Goal: Information Seeking & Learning: Learn about a topic

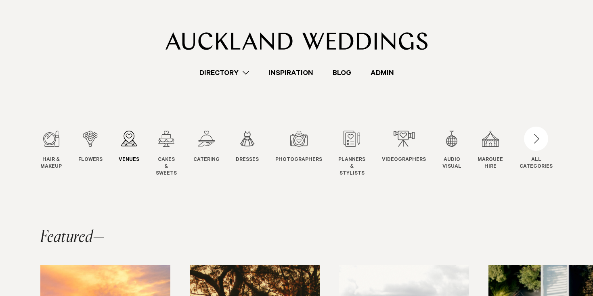
click at [131, 141] on div "3 / 12" at bounding box center [129, 139] width 21 height 16
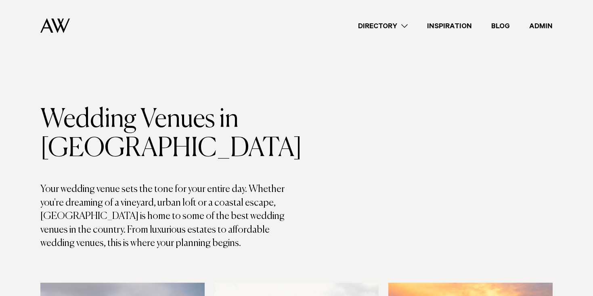
click at [396, 25] on link "Directory" at bounding box center [382, 26] width 69 height 11
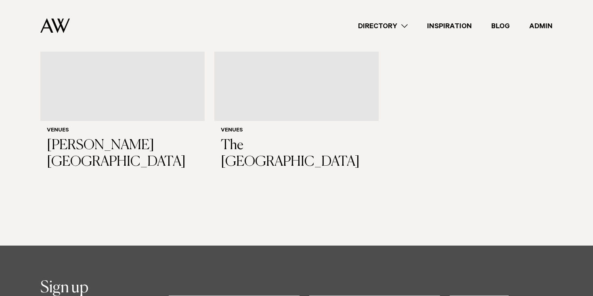
scroll to position [4499, 0]
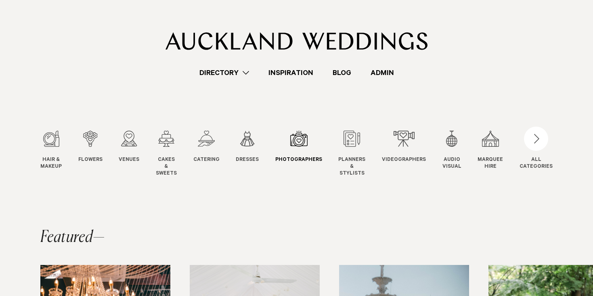
click at [299, 146] on div "7 / 12" at bounding box center [298, 139] width 47 height 16
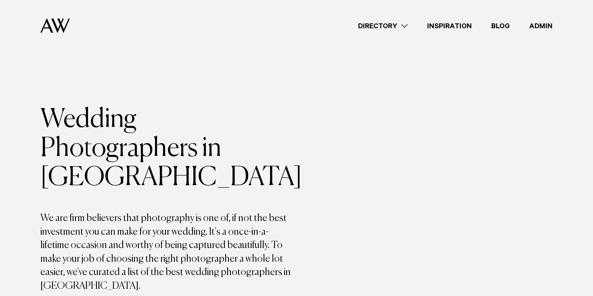
scroll to position [682, 0]
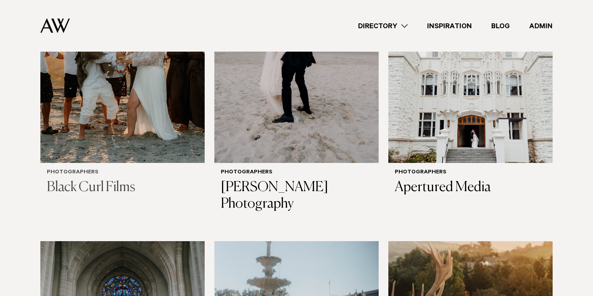
click at [139, 110] on img at bounding box center [122, 53] width 164 height 220
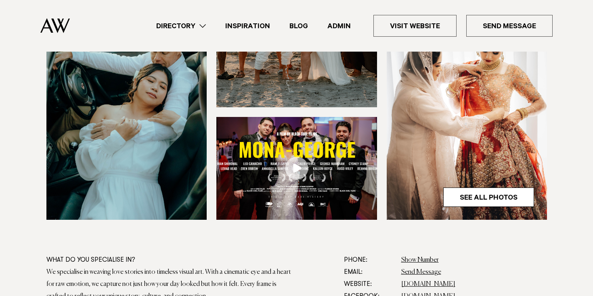
scroll to position [290, 0]
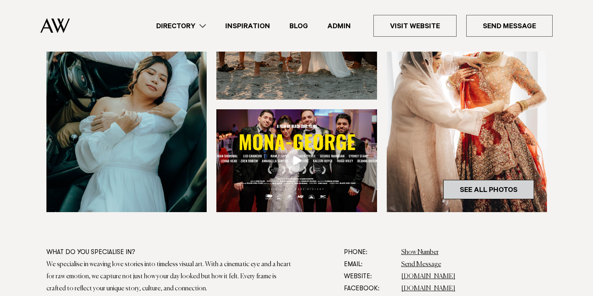
click at [487, 190] on link "See All Photos" at bounding box center [488, 189] width 91 height 19
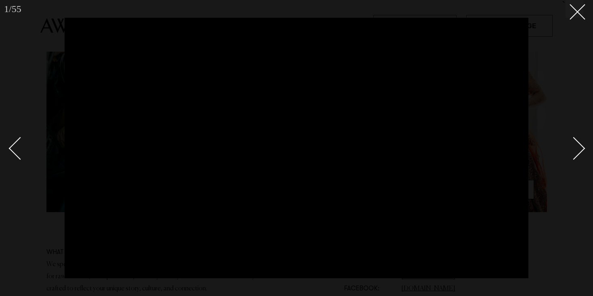
drag, startPoint x: 556, startPoint y: 125, endPoint x: 554, endPoint y: 99, distance: 26.0
click at [556, 125] on div at bounding box center [296, 148] width 593 height 296
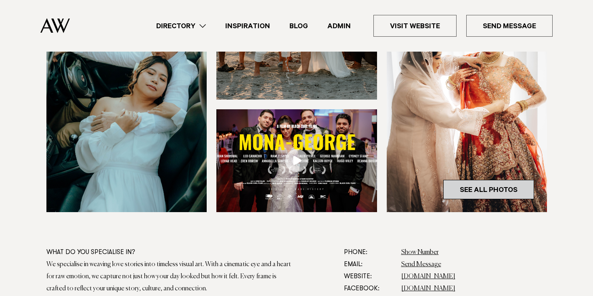
click at [475, 189] on link "See All Photos" at bounding box center [488, 189] width 91 height 19
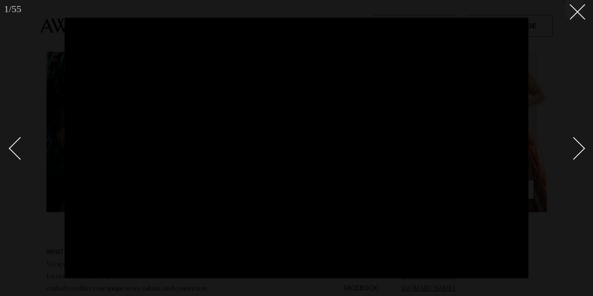
click at [580, 141] on link at bounding box center [569, 148] width 28 height 40
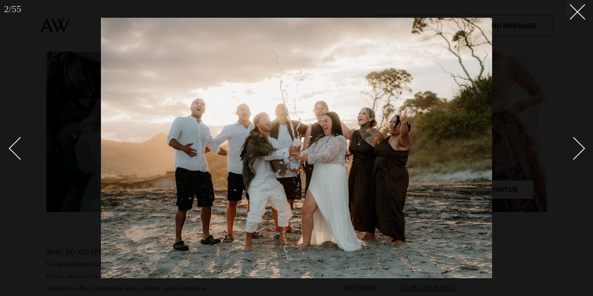
click at [580, 141] on link at bounding box center [569, 148] width 28 height 40
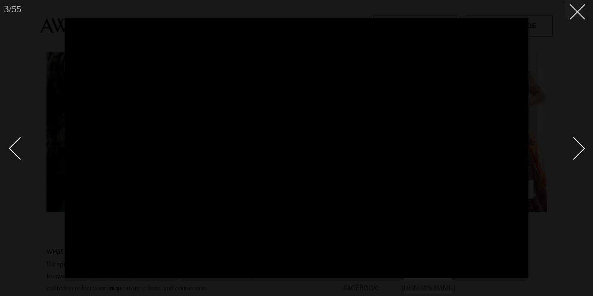
click at [580, 141] on link at bounding box center [569, 148] width 28 height 40
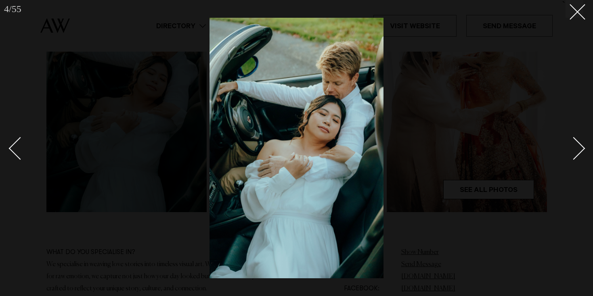
click at [580, 141] on link at bounding box center [569, 148] width 28 height 40
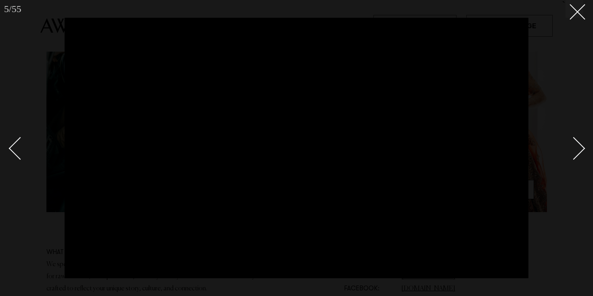
click at [580, 141] on link at bounding box center [569, 148] width 28 height 40
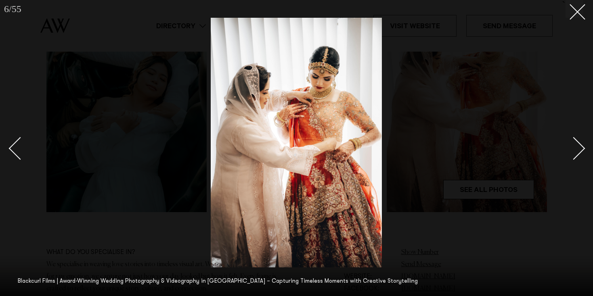
click at [580, 141] on link at bounding box center [569, 148] width 28 height 40
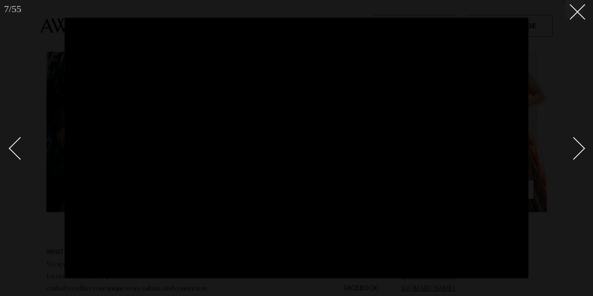
click at [580, 141] on link at bounding box center [569, 148] width 28 height 40
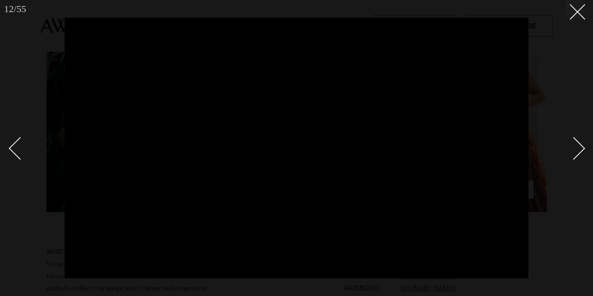
click at [580, 141] on link at bounding box center [569, 148] width 28 height 40
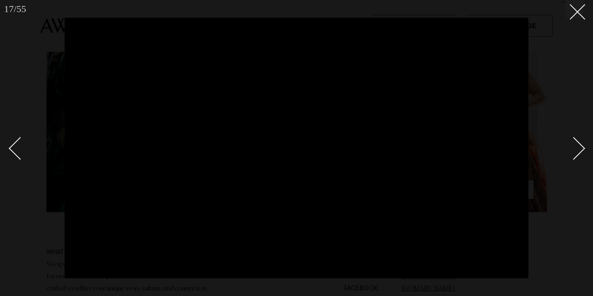
click at [580, 141] on link at bounding box center [569, 148] width 28 height 40
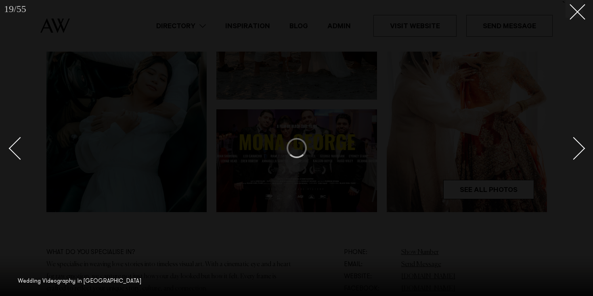
click at [580, 141] on link at bounding box center [569, 148] width 28 height 40
click at [576, 14] on button at bounding box center [575, 9] width 18 height 18
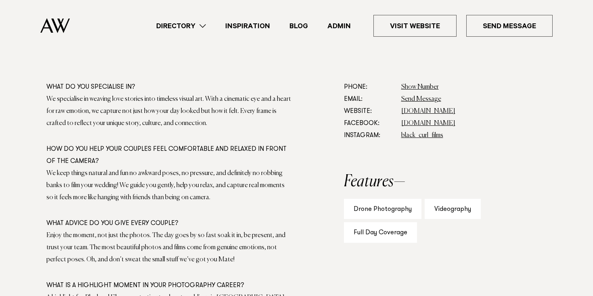
scroll to position [453, 0]
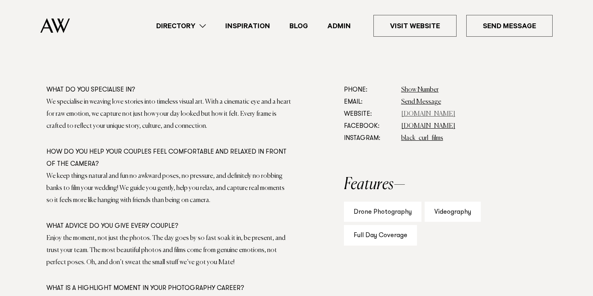
click at [428, 114] on link "[DOMAIN_NAME]" at bounding box center [428, 114] width 54 height 6
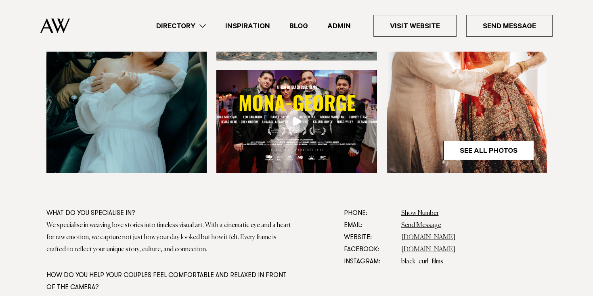
scroll to position [330, 0]
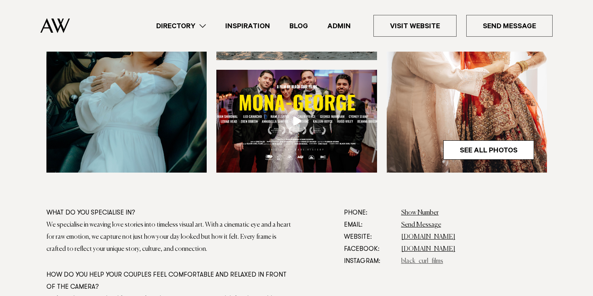
click at [426, 262] on link "black_curl_films" at bounding box center [422, 261] width 42 height 6
